Goal: Navigation & Orientation: Find specific page/section

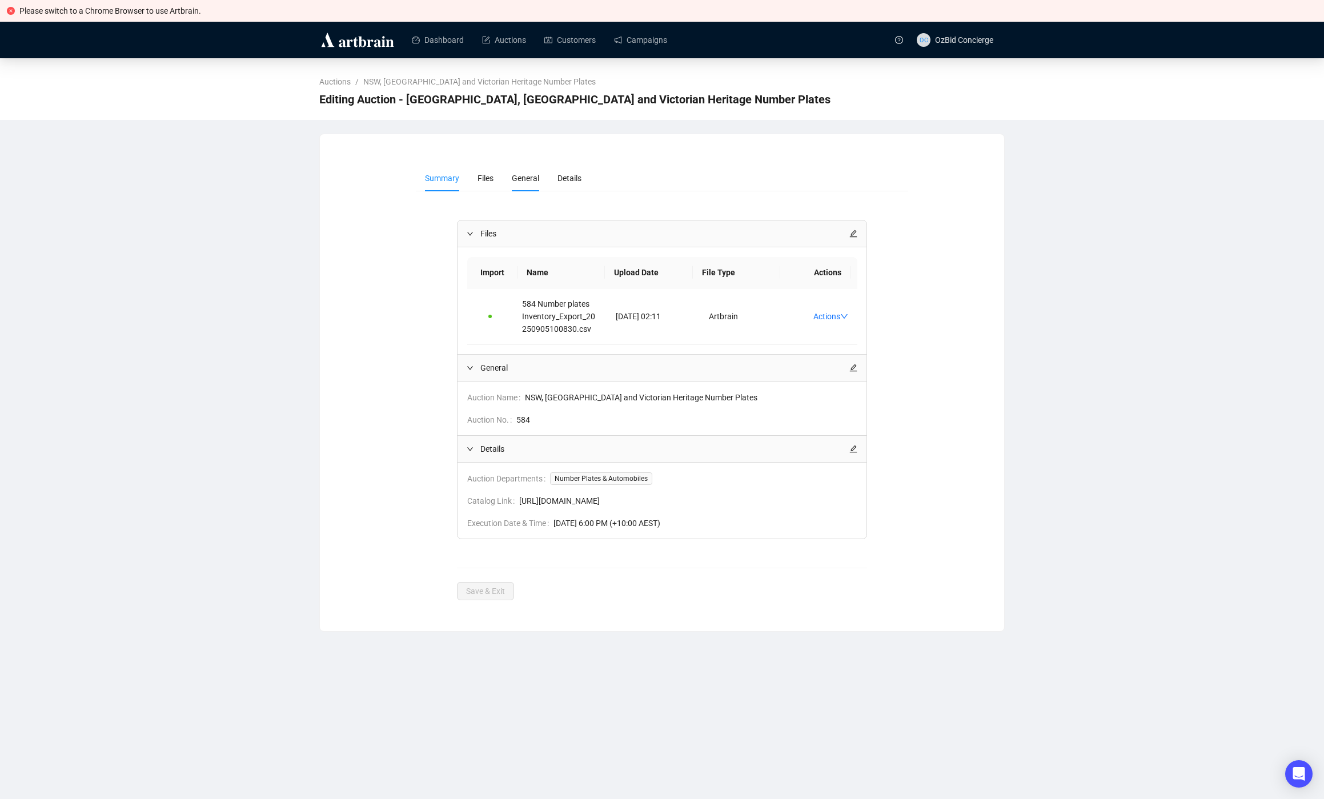
click at [531, 176] on span "General" at bounding box center [525, 178] width 27 height 9
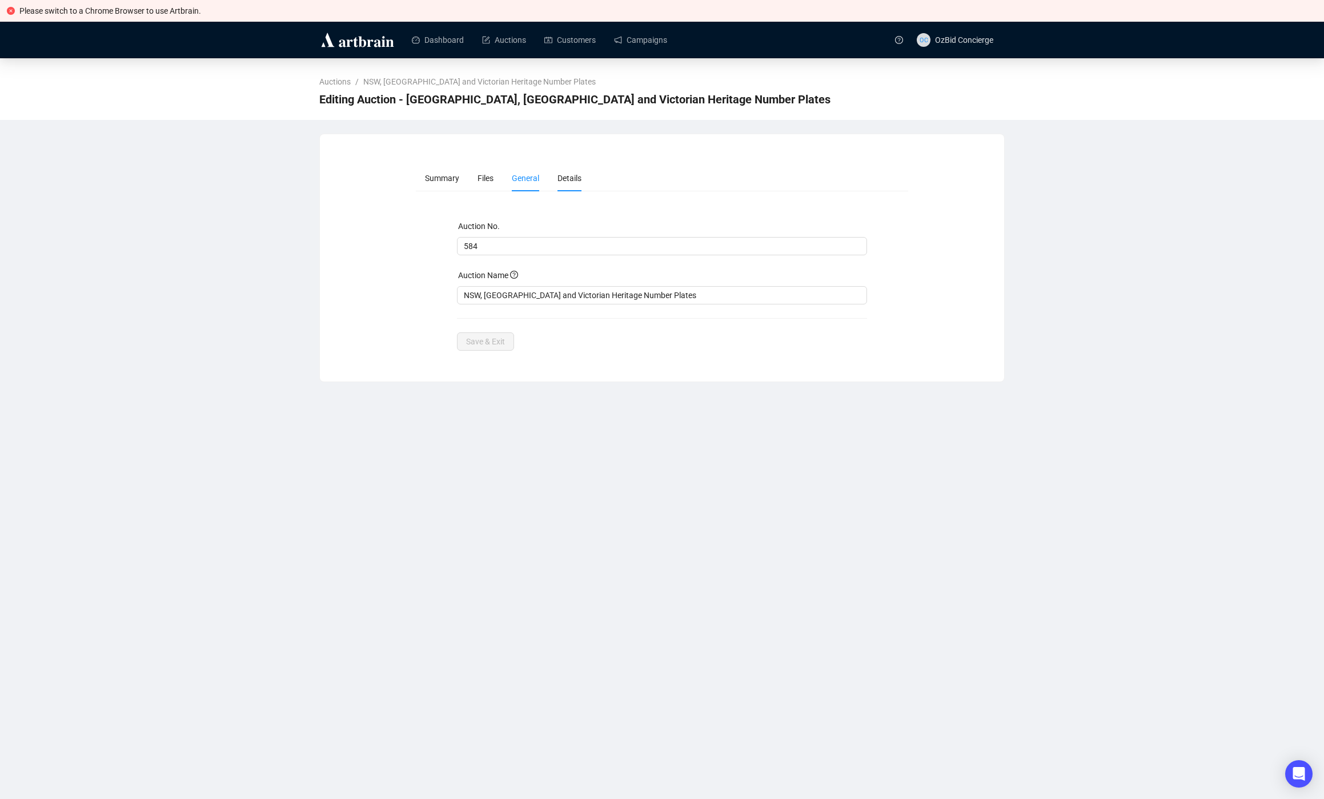
click at [555, 180] on li "Details" at bounding box center [569, 178] width 42 height 26
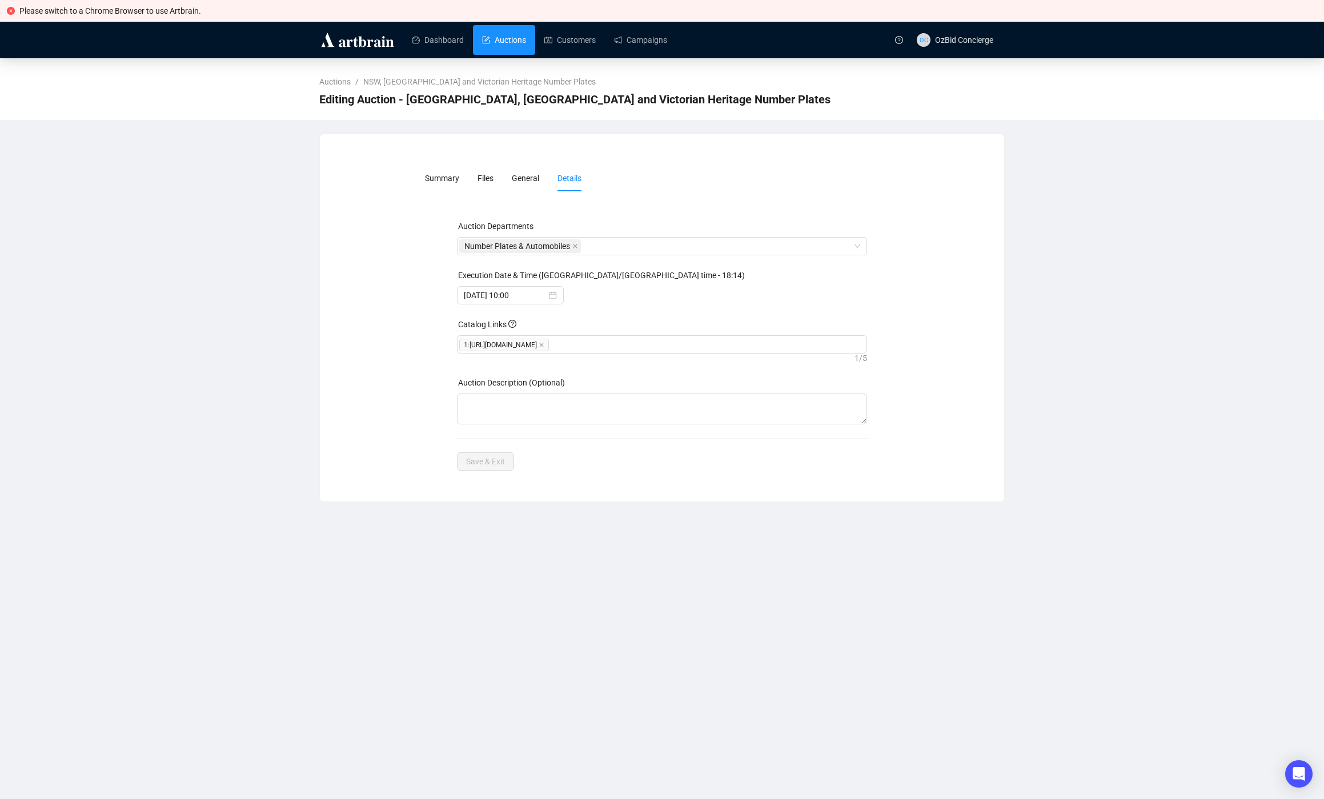
click at [482, 41] on link "Auctions" at bounding box center [504, 40] width 44 height 30
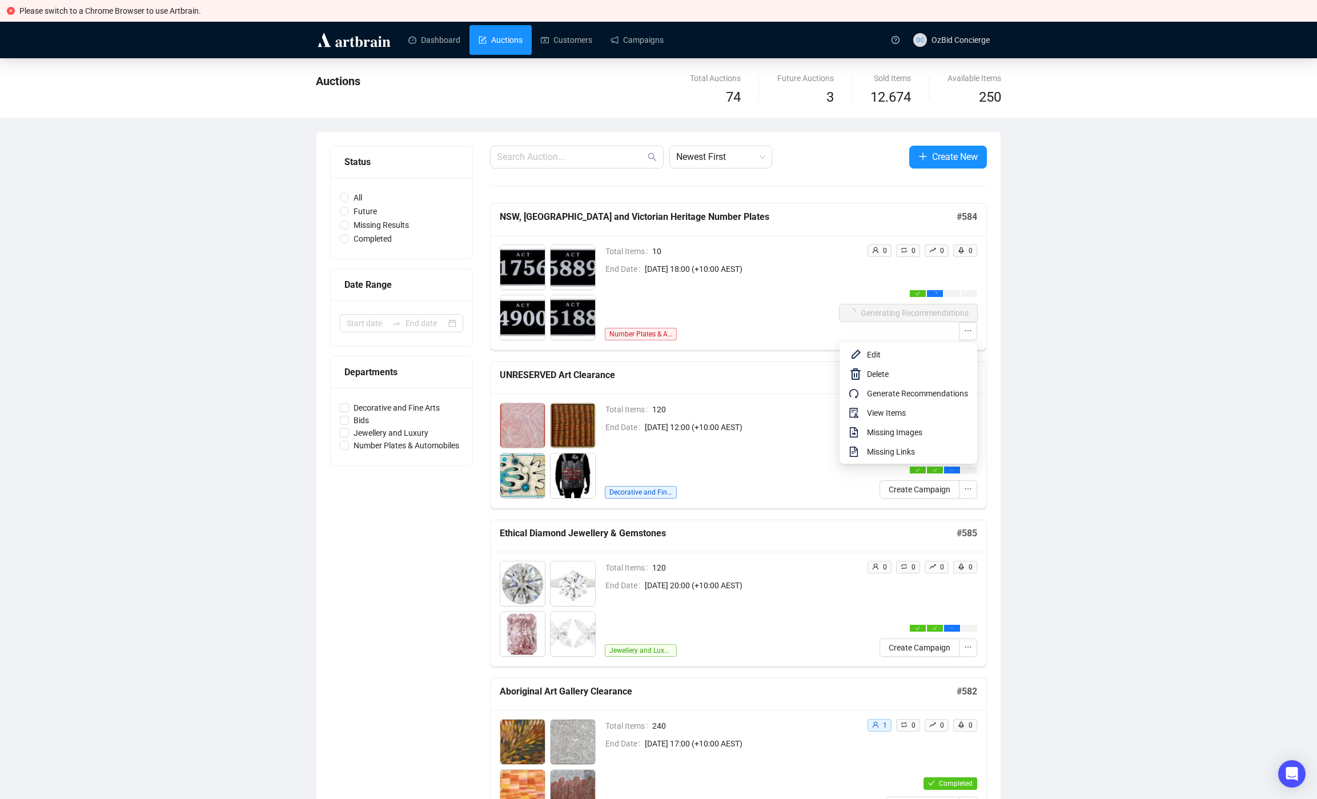
click at [927, 395] on span "Generate Recommendations" at bounding box center [917, 393] width 101 height 13
click at [810, 274] on span "[DATE] 18:00 (+10:00 AEST)" at bounding box center [742, 269] width 194 height 13
click at [909, 354] on span "Edit" at bounding box center [917, 354] width 101 height 13
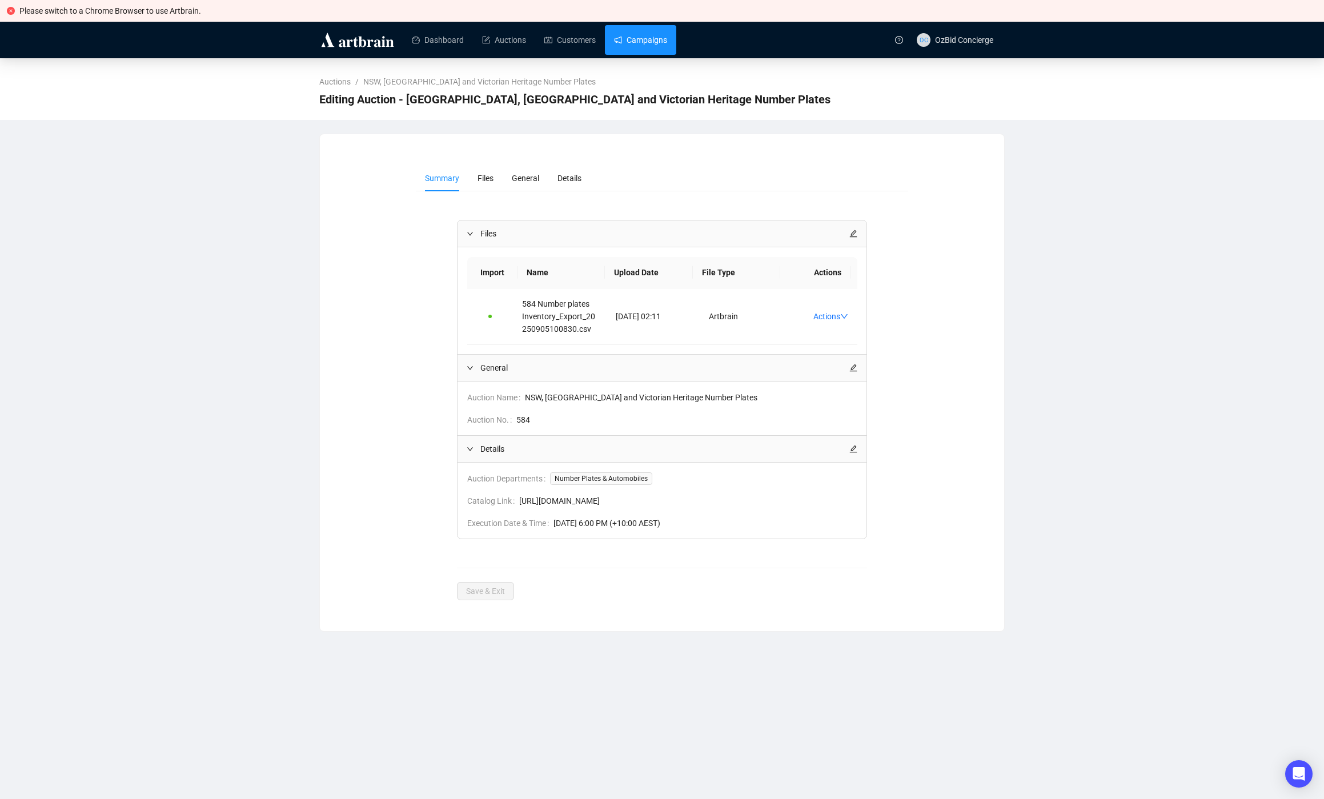
click at [666, 46] on link "Campaigns" at bounding box center [640, 40] width 53 height 30
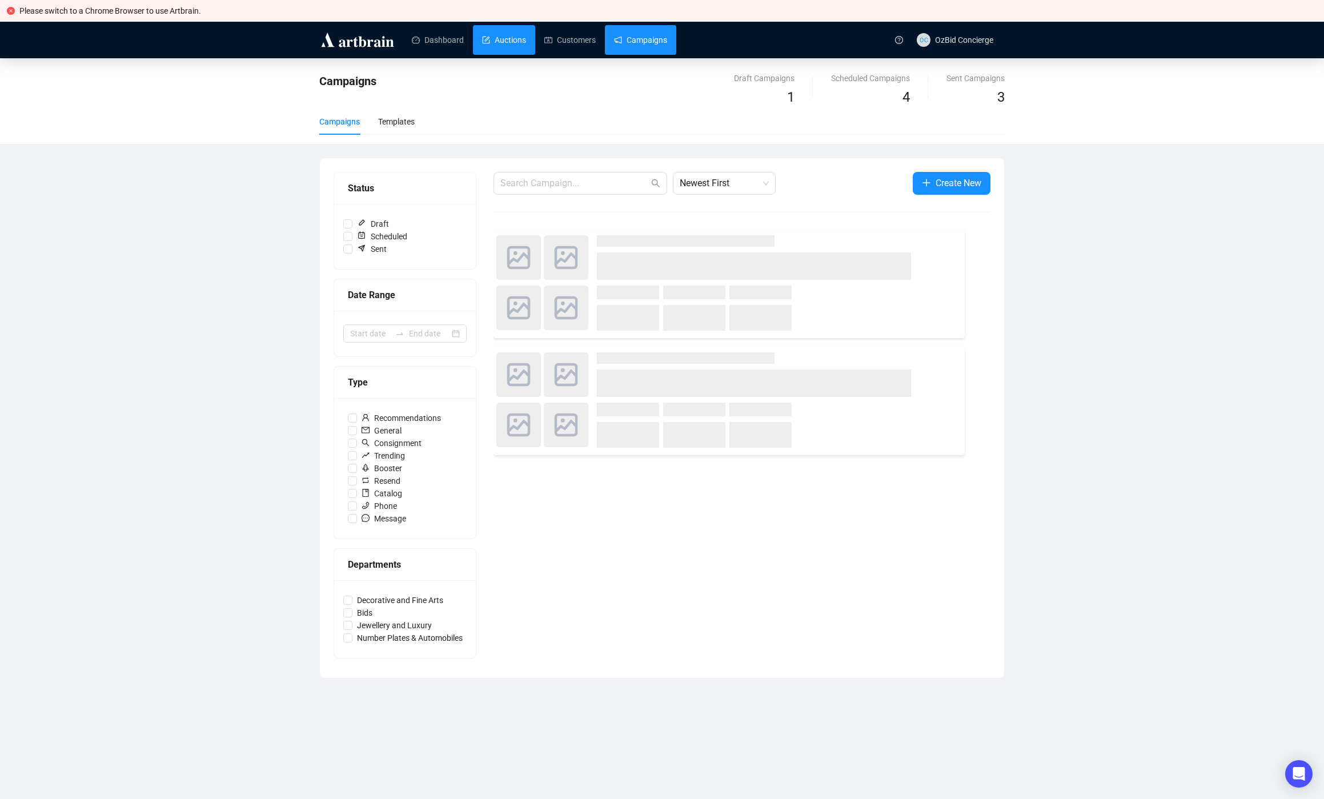
click at [501, 31] on link "Auctions" at bounding box center [504, 40] width 44 height 30
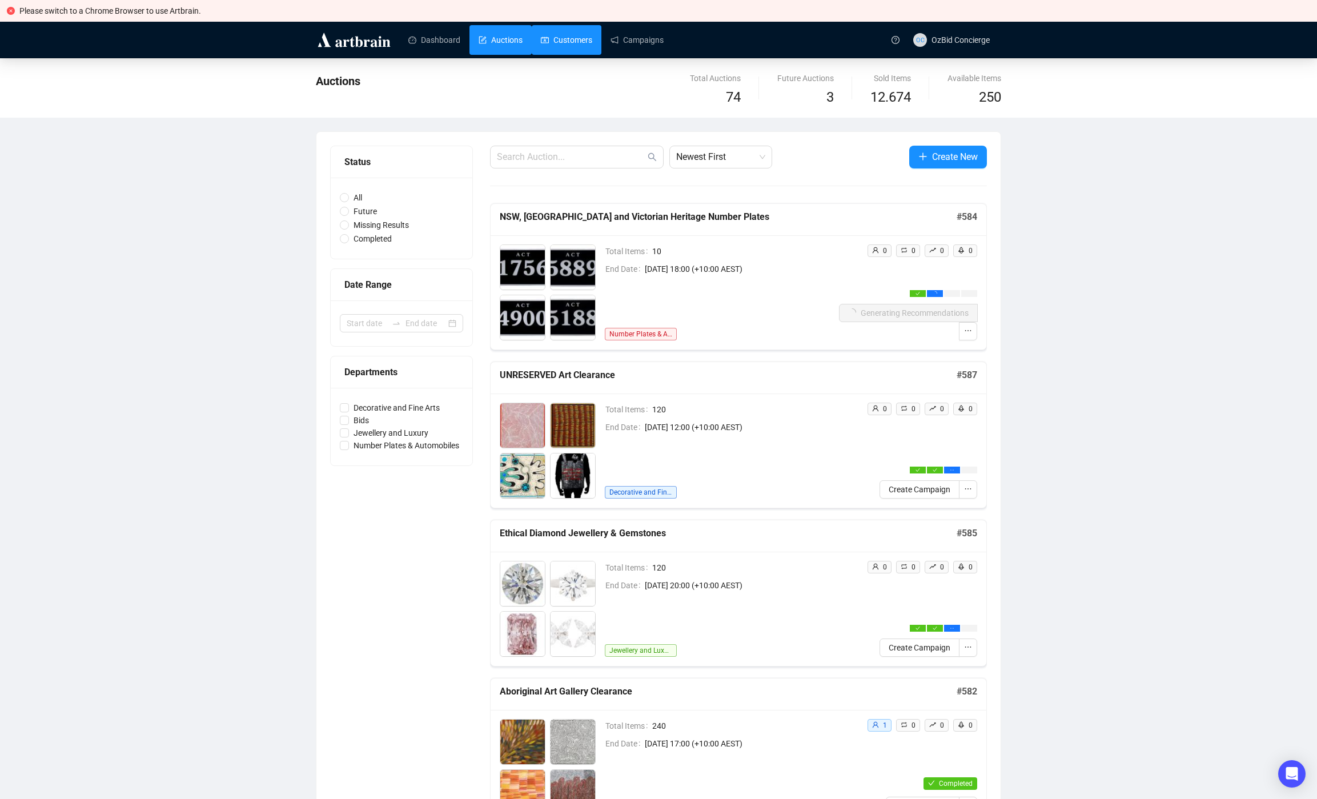
click at [569, 47] on link "Customers" at bounding box center [566, 40] width 51 height 30
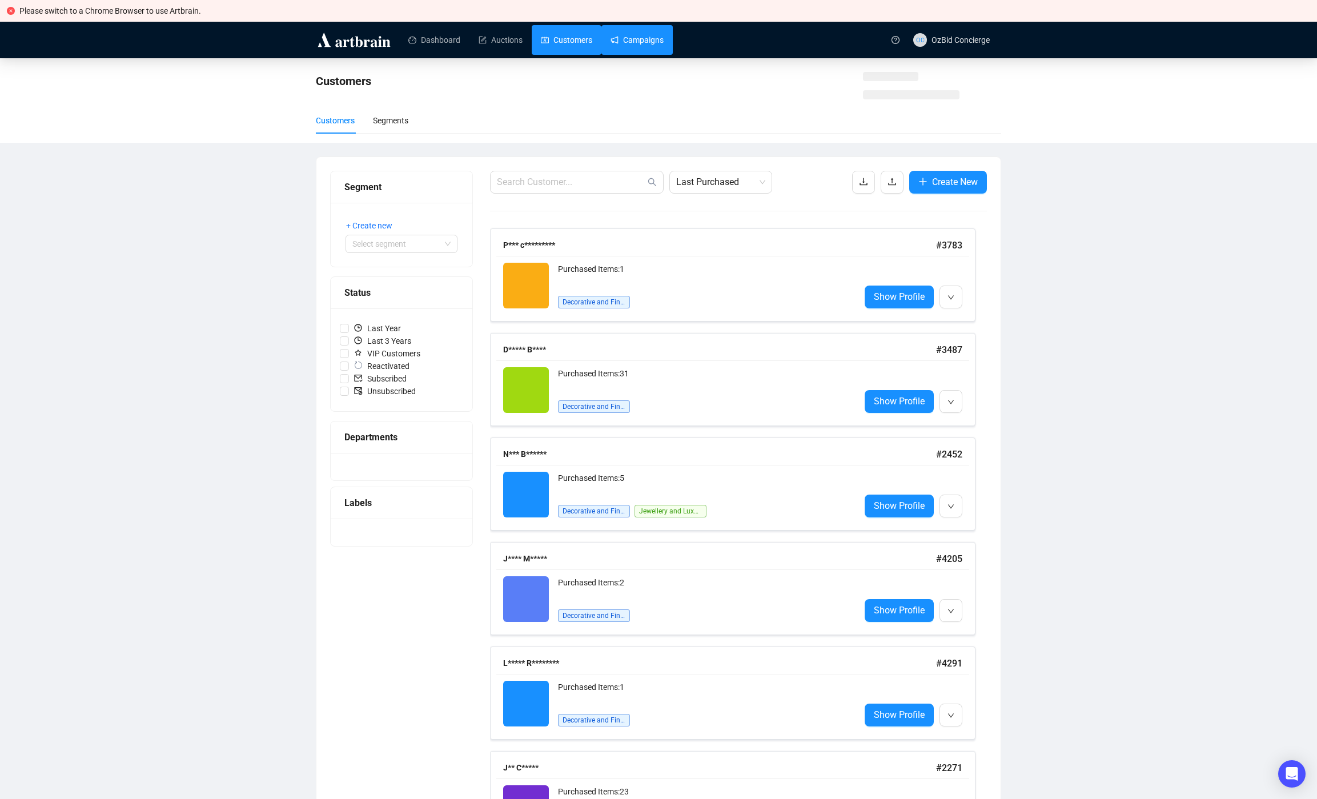
click at [639, 53] on link "Campaigns" at bounding box center [636, 40] width 53 height 30
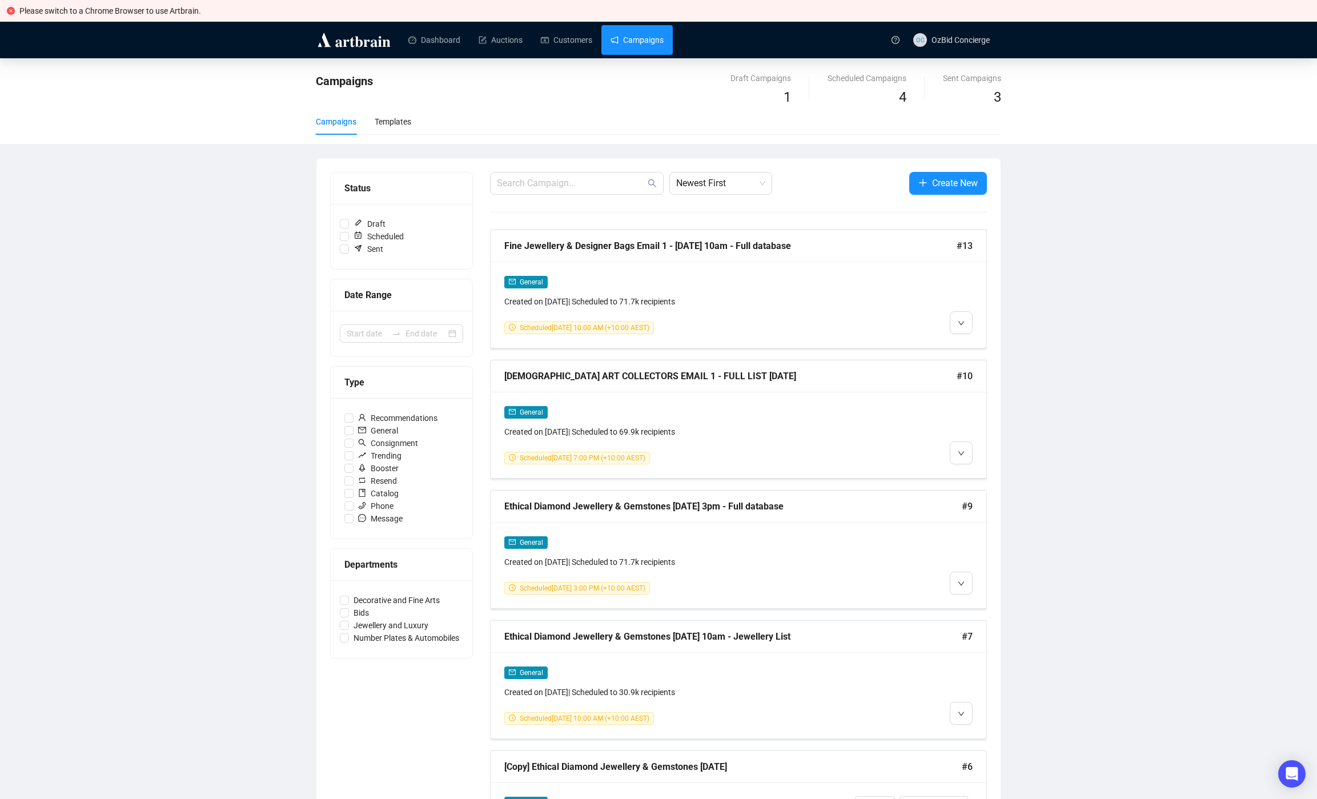
click at [181, 275] on div "Campaigns Draft Campaigns 1 Scheduled Campaigns 4 Sent Campaigns 3 Campaigns Te…" at bounding box center [658, 671] width 1317 height 1227
click at [521, 45] on link "Auctions" at bounding box center [501, 40] width 44 height 30
